Goal: Task Accomplishment & Management: Use online tool/utility

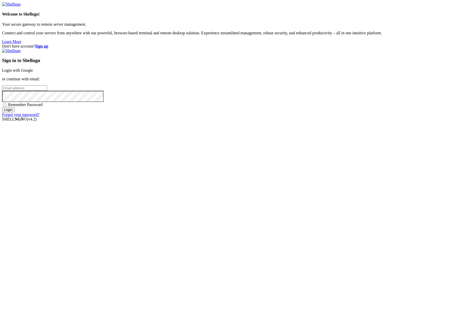
click at [298, 63] on h3 "Sign in to Shellngn" at bounding box center [233, 61] width 463 height 6
click at [33, 72] on link "Login with Google" at bounding box center [17, 70] width 31 height 4
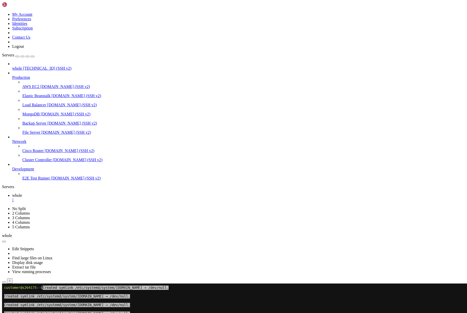
scroll to position [298, 0]
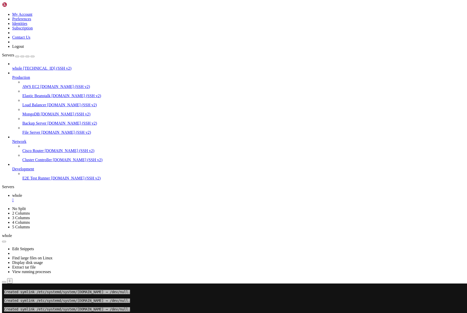
drag, startPoint x: 40, startPoint y: 561, endPoint x: 79, endPoint y: 560, distance: 38.9
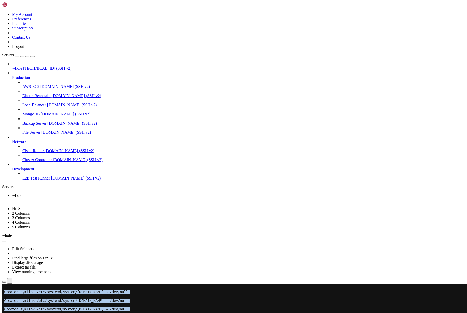
drag, startPoint x: 5, startPoint y: 562, endPoint x: 38, endPoint y: 557, distance: 33.7
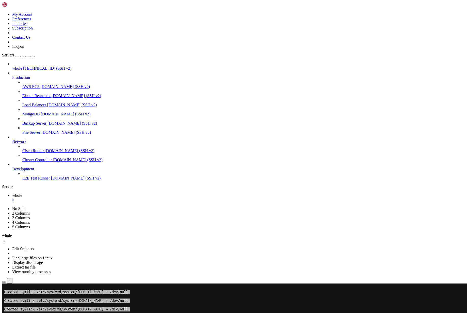
drag, startPoint x: 4, startPoint y: 554, endPoint x: 71, endPoint y: 556, distance: 67.1
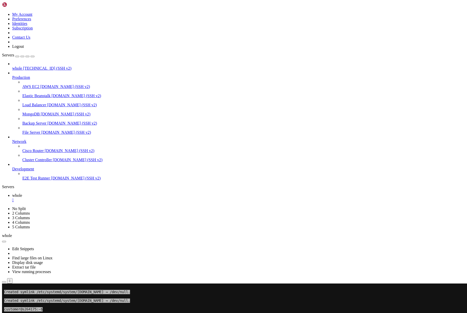
drag, startPoint x: 4, startPoint y: 556, endPoint x: 70, endPoint y: 556, distance: 66.1
click at [36, 66] on span "[TECHNICAL_ID] (SSH v2)" at bounding box center [47, 68] width 48 height 4
click at [4, 241] on icon "button" at bounding box center [4, 241] width 0 height 0
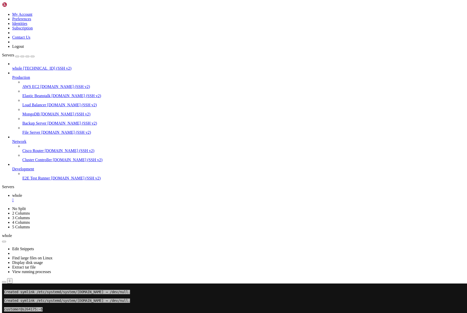
click at [4, 282] on icon "button" at bounding box center [4, 282] width 0 height 0
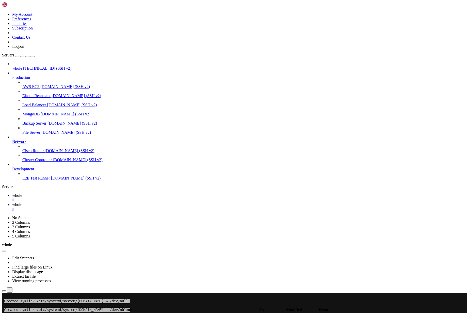
type input "/home/customer/condition_report"
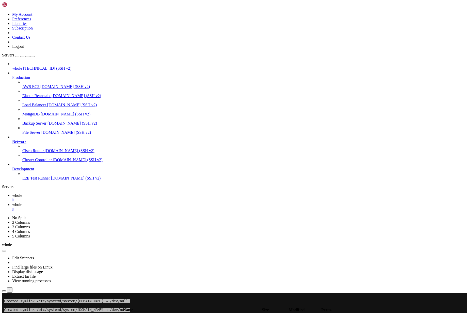
click at [290, 193] on ul "whole  whole " at bounding box center [233, 202] width 463 height 18
click at [354, 307] on th at bounding box center [345, 309] width 17 height 5
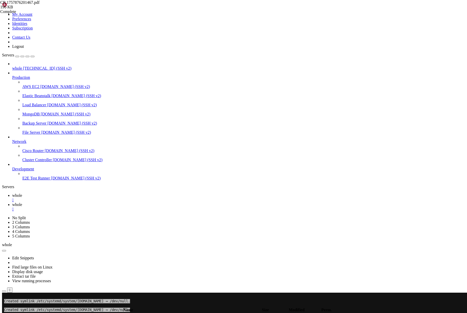
click at [55, 305] on div "submit" at bounding box center [55, 305] width 0 height 0
click at [454, 53] on div "CR.1757876201467.pdf 196 KB Complete" at bounding box center [233, 156] width 467 height 313
click at [55, 305] on div "submit" at bounding box center [55, 305] width 0 height 0
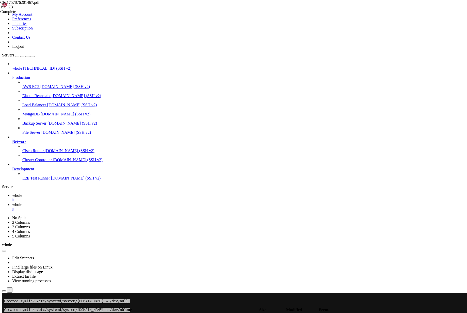
click at [80, 193] on link "whole " at bounding box center [238, 197] width 453 height 9
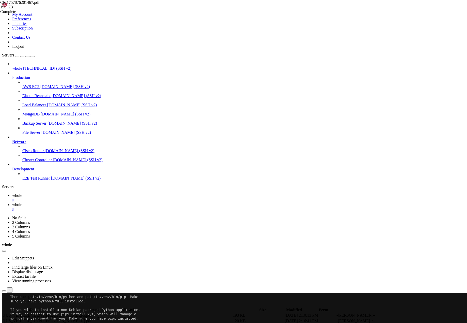
scroll to position [441, 0]
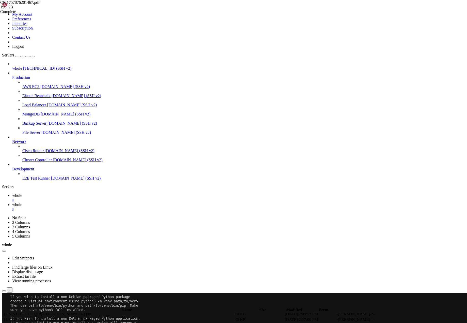
click at [94, 202] on link "whole " at bounding box center [238, 206] width 453 height 9
click at [55, 305] on div "submit" at bounding box center [55, 305] width 0 height 0
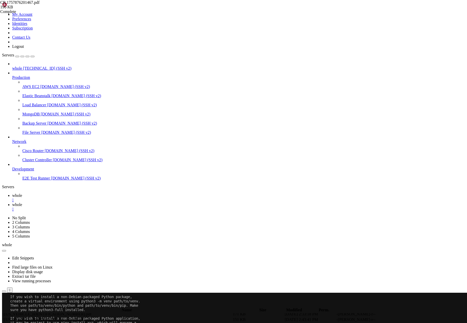
scroll to position [0, 0]
drag, startPoint x: 429, startPoint y: 51, endPoint x: 421, endPoint y: 139, distance: 88.3
